Goal: Task Accomplishment & Management: Manage account settings

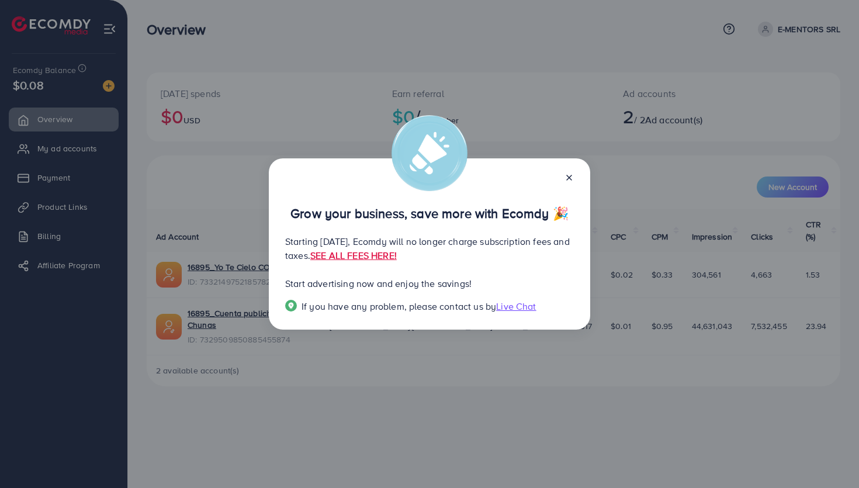
click at [570, 177] on icon at bounding box center [569, 177] width 9 height 9
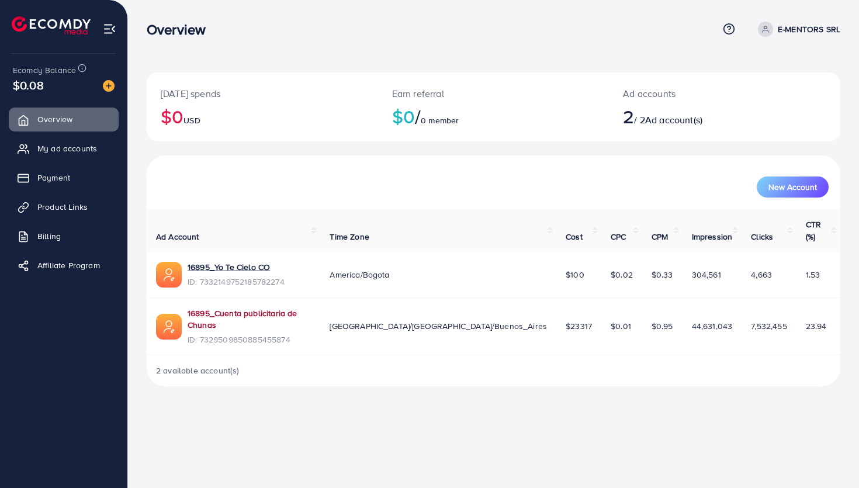
click at [230, 307] on link "16895_Cuenta publicitaria de Chunas" at bounding box center [249, 319] width 123 height 24
click at [57, 177] on span "Payment" at bounding box center [56, 178] width 33 height 12
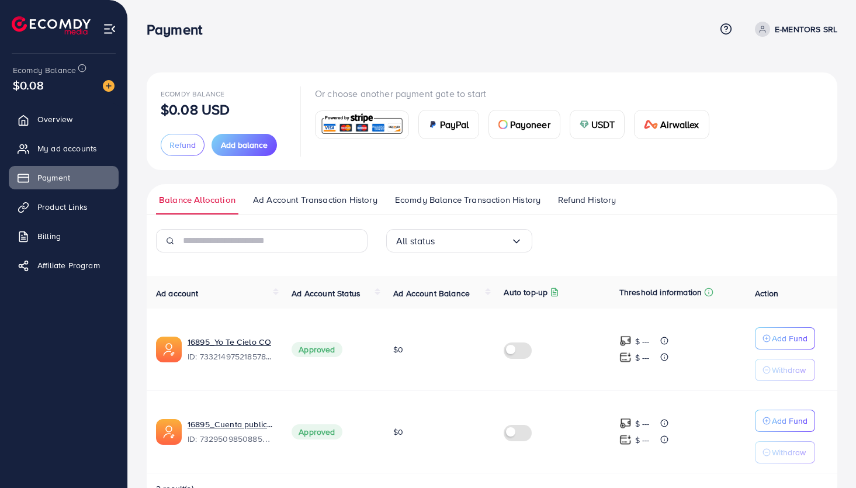
scroll to position [34, 0]
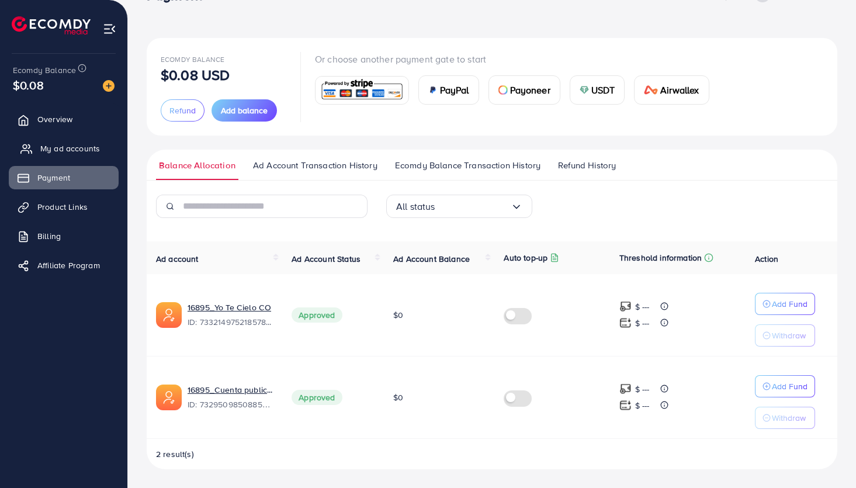
click at [82, 158] on link "My ad accounts" at bounding box center [64, 148] width 110 height 23
